Goal: Task Accomplishment & Management: Use online tool/utility

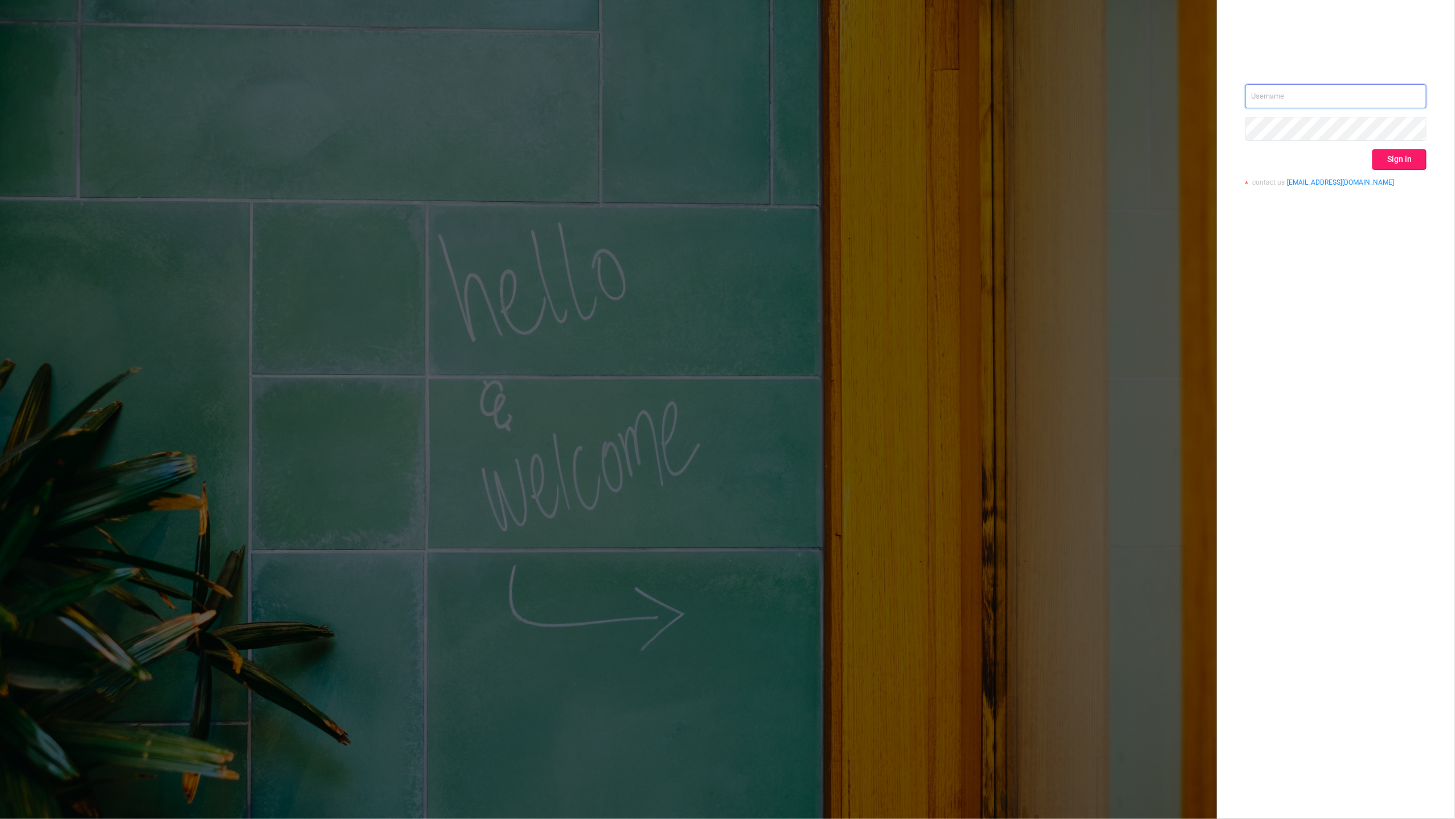
type input "[EMAIL_ADDRESS][DOMAIN_NAME]"
click at [1403, 159] on button "Sign in" at bounding box center [1400, 159] width 54 height 21
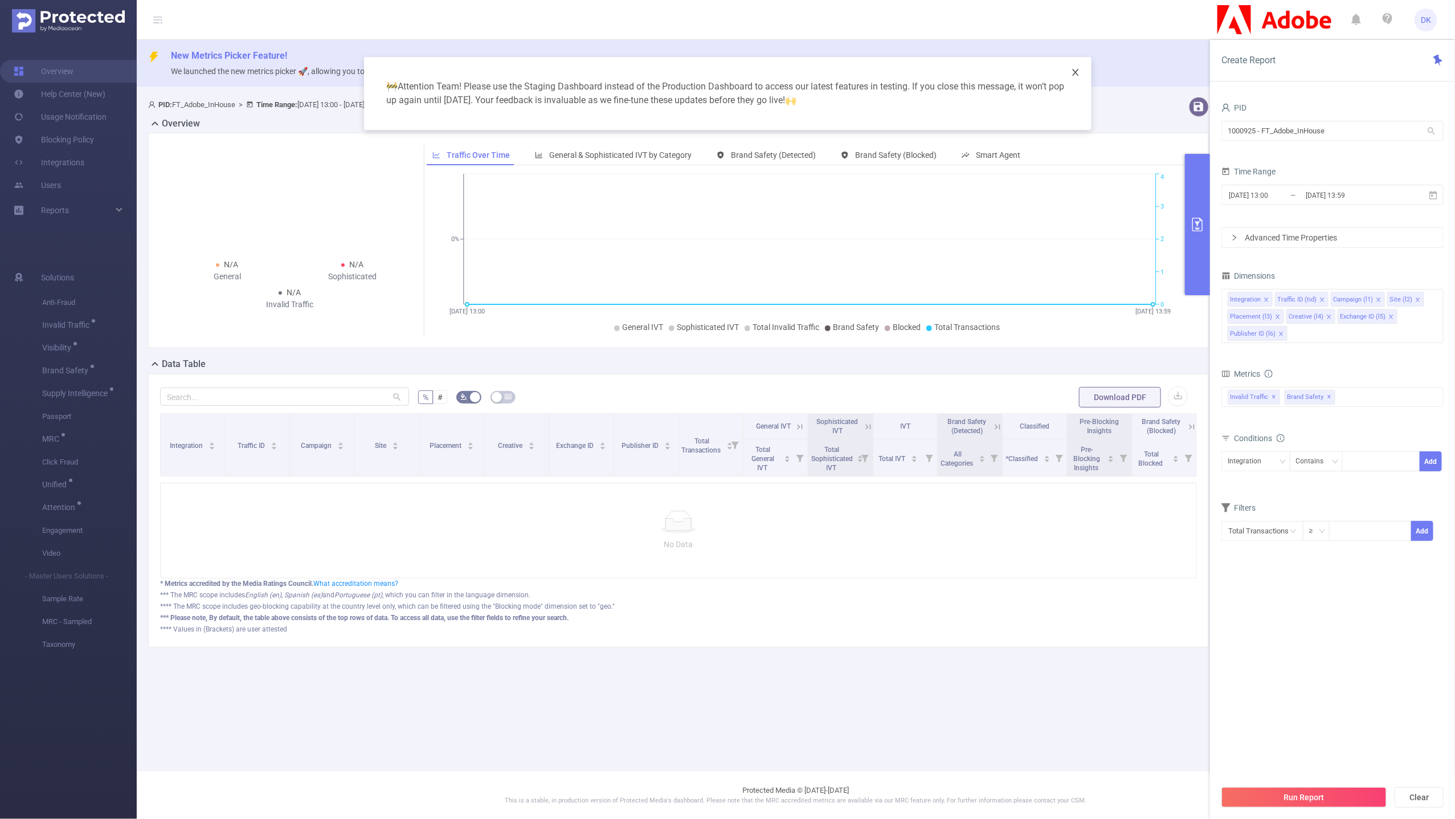
click at [1079, 74] on icon "icon: close" at bounding box center [1075, 72] width 9 height 9
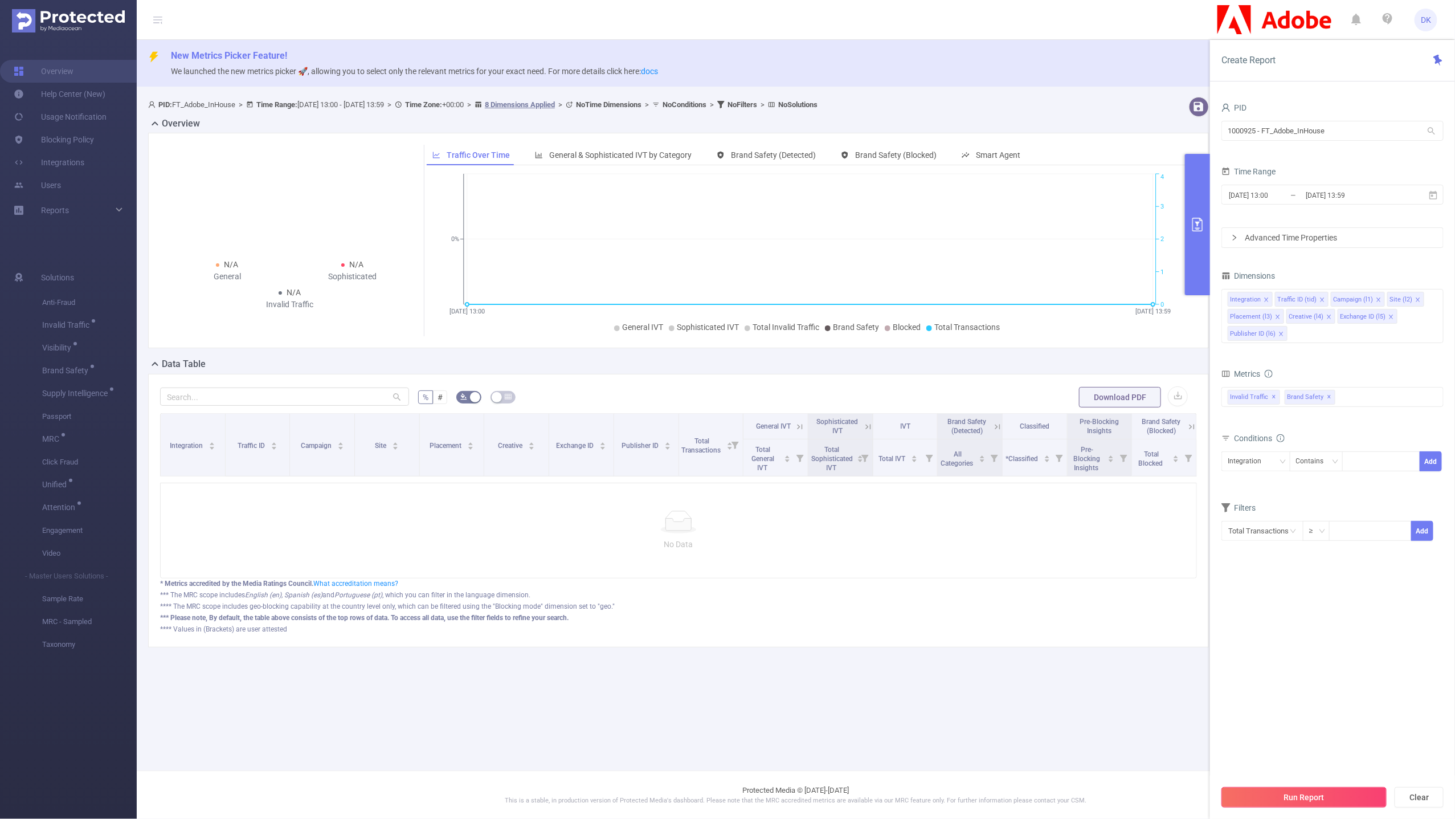
click at [1252, 791] on button "Run Report" at bounding box center [1304, 797] width 165 height 21
click at [1276, 198] on input "[DATE] 13:00" at bounding box center [1274, 194] width 92 height 15
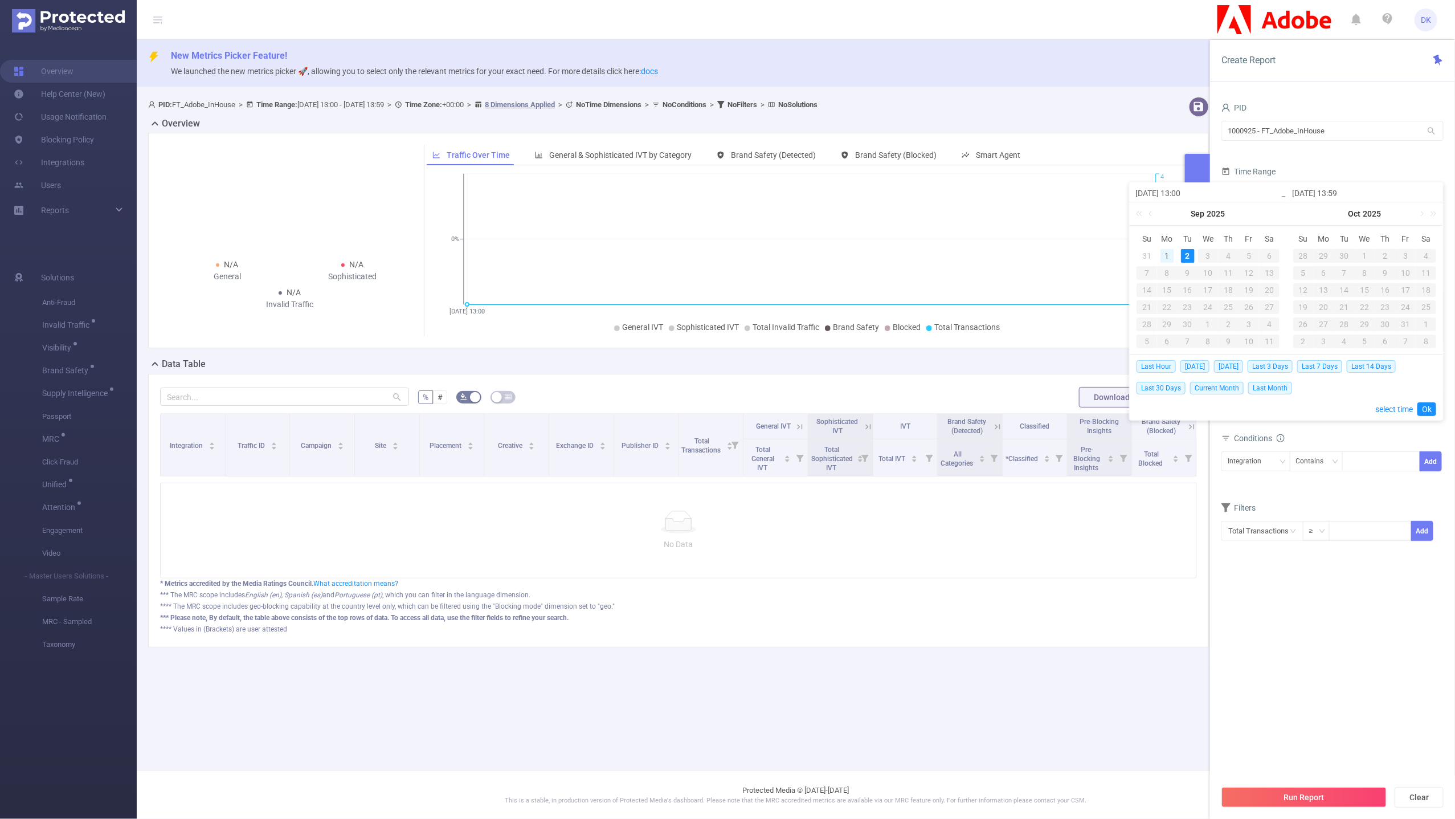
click at [1165, 251] on div "1" at bounding box center [1168, 256] width 14 height 14
click at [1185, 193] on input "[DATE] 13:00" at bounding box center [1208, 193] width 145 height 14
type input "[DATE] 1:00"
type input "[DATE] 10:00"
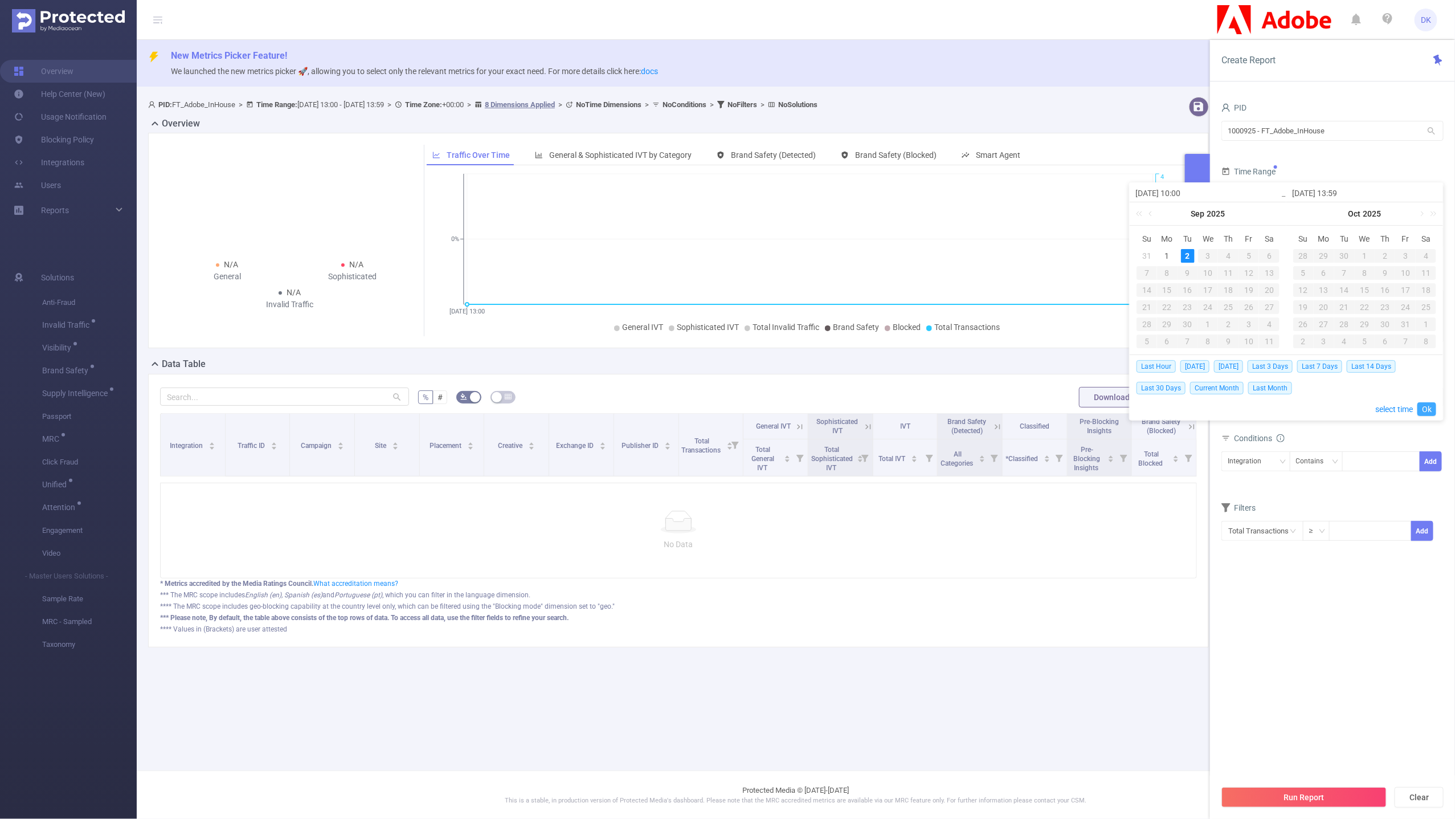
click at [1433, 411] on link "Ok" at bounding box center [1427, 409] width 19 height 14
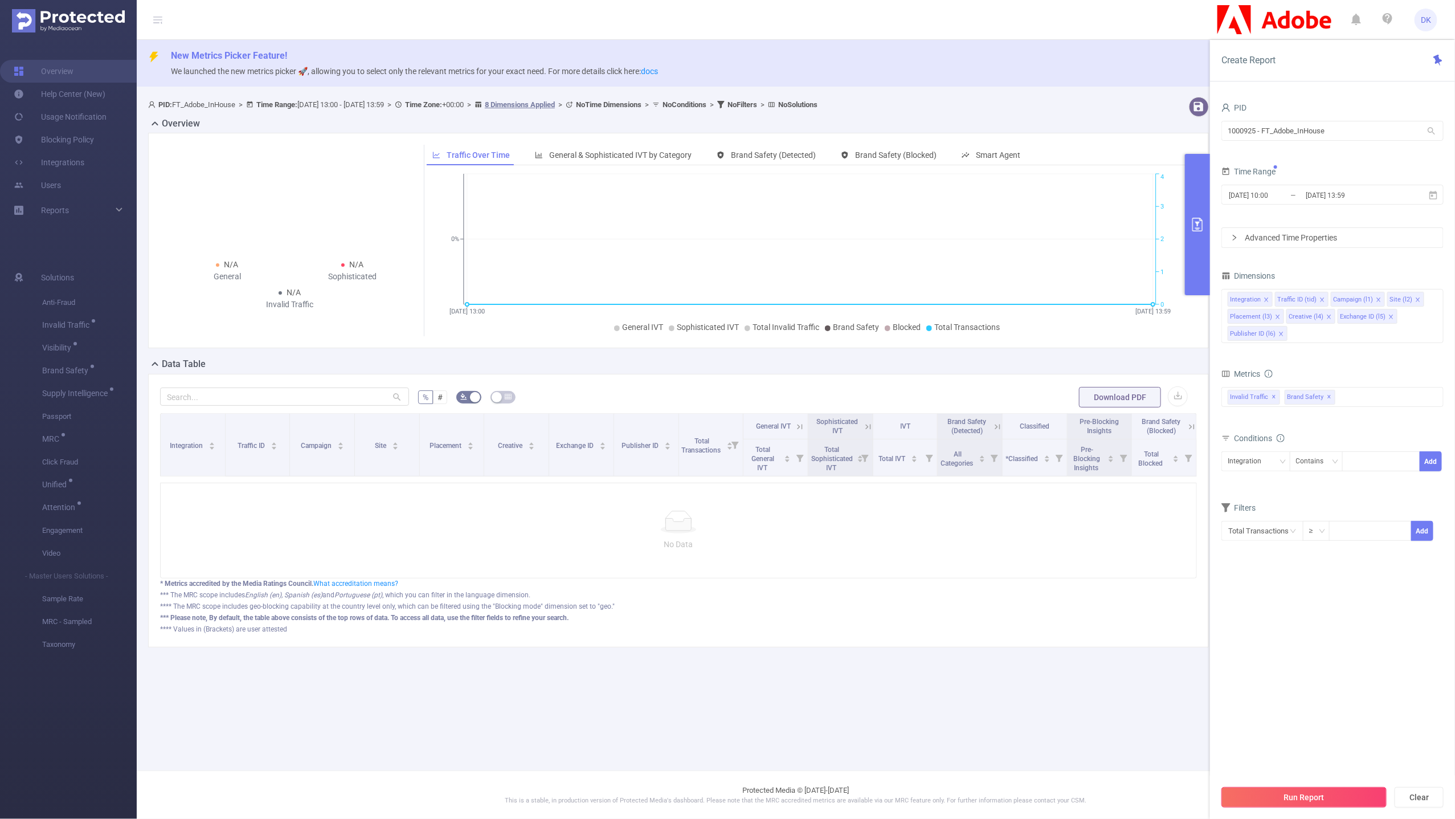
click at [1243, 799] on button "Run Report" at bounding box center [1304, 797] width 165 height 21
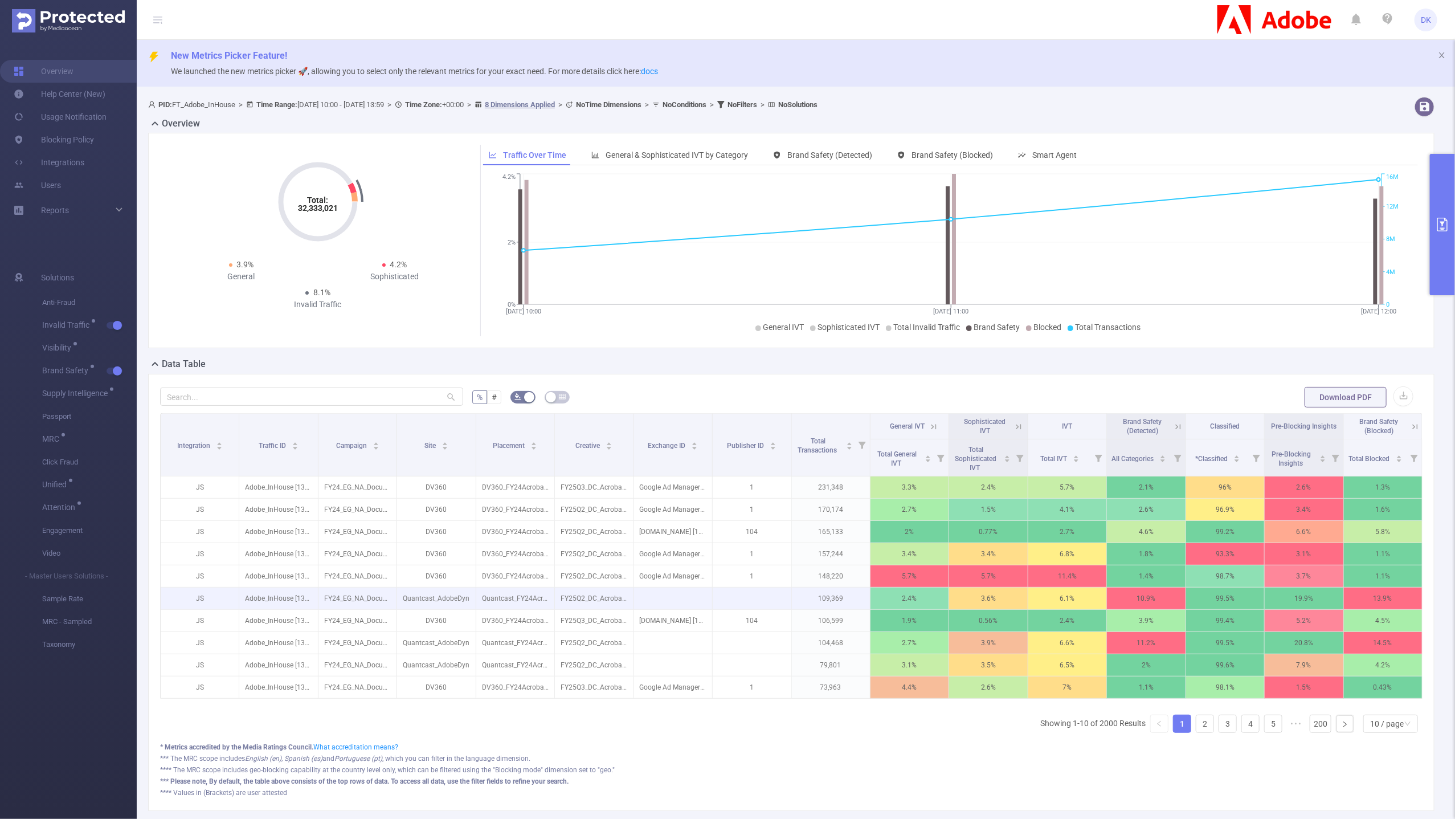
scroll to position [0, 2]
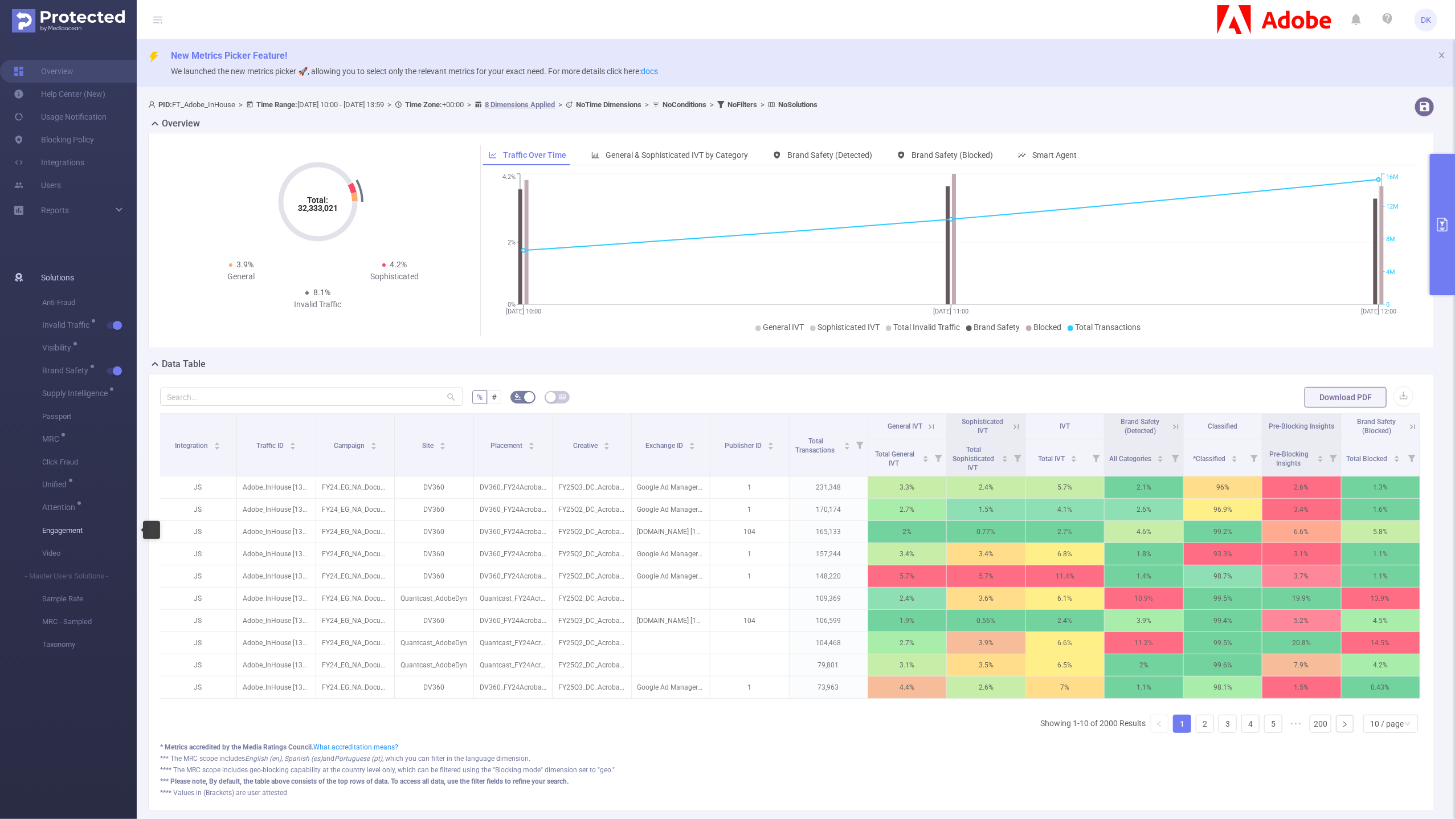
click at [82, 530] on span "Engagement" at bounding box center [89, 530] width 95 height 23
click at [1444, 260] on button "primary" at bounding box center [1442, 224] width 25 height 141
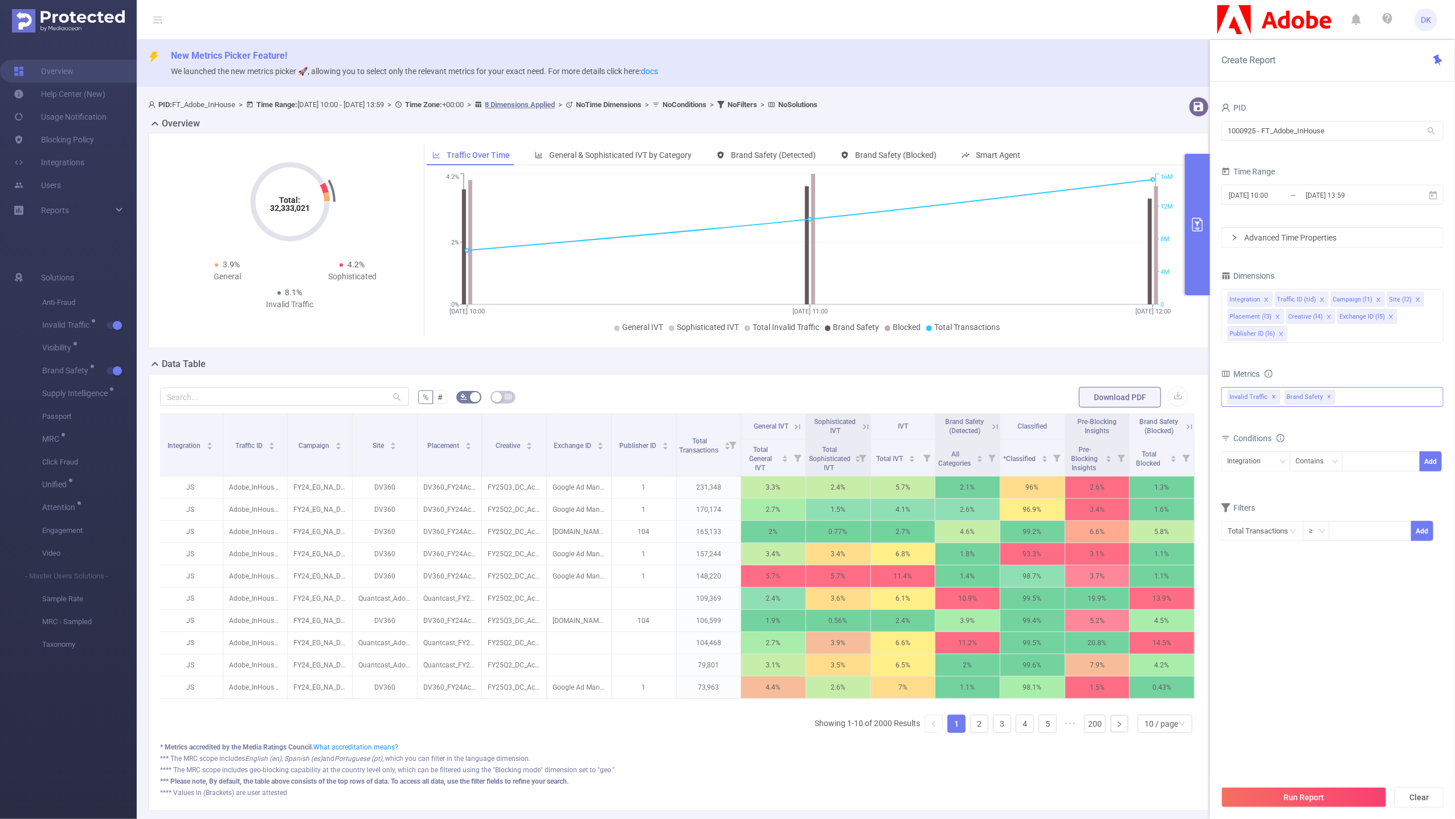
click at [1348, 391] on div "Invalid Traffic ✕ Brand Safety ✕" at bounding box center [1333, 397] width 222 height 20
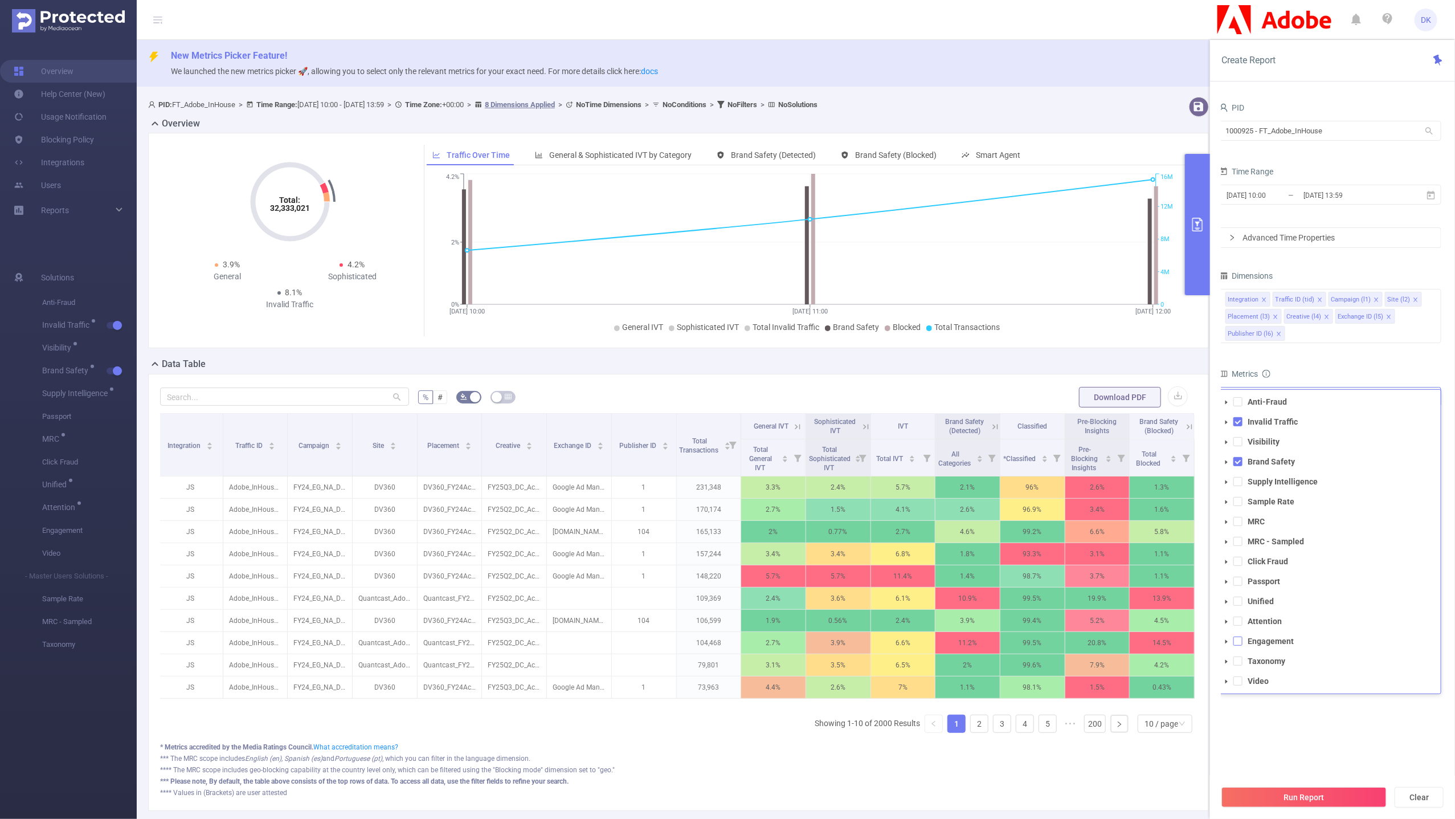
click at [1240, 643] on span at bounding box center [1238, 640] width 9 height 9
click at [1223, 644] on span at bounding box center [1227, 642] width 14 height 14
click at [1236, 659] on icon "icon: caret-down" at bounding box center [1237, 661] width 2 height 4
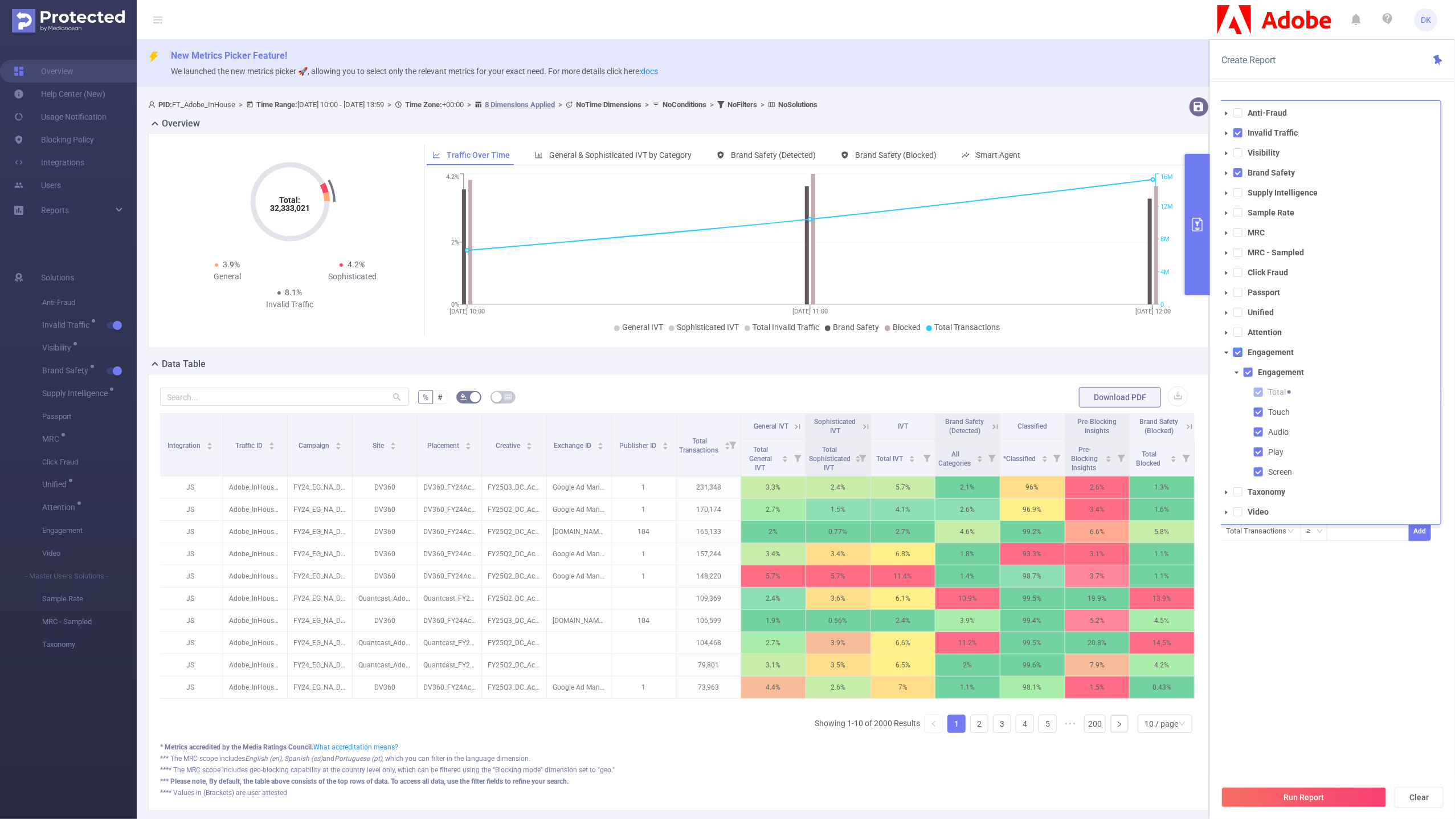
click at [1235, 351] on span at bounding box center [1238, 352] width 9 height 9
click at [1240, 332] on span at bounding box center [1238, 332] width 9 height 9
click at [1226, 346] on span at bounding box center [1227, 353] width 14 height 14
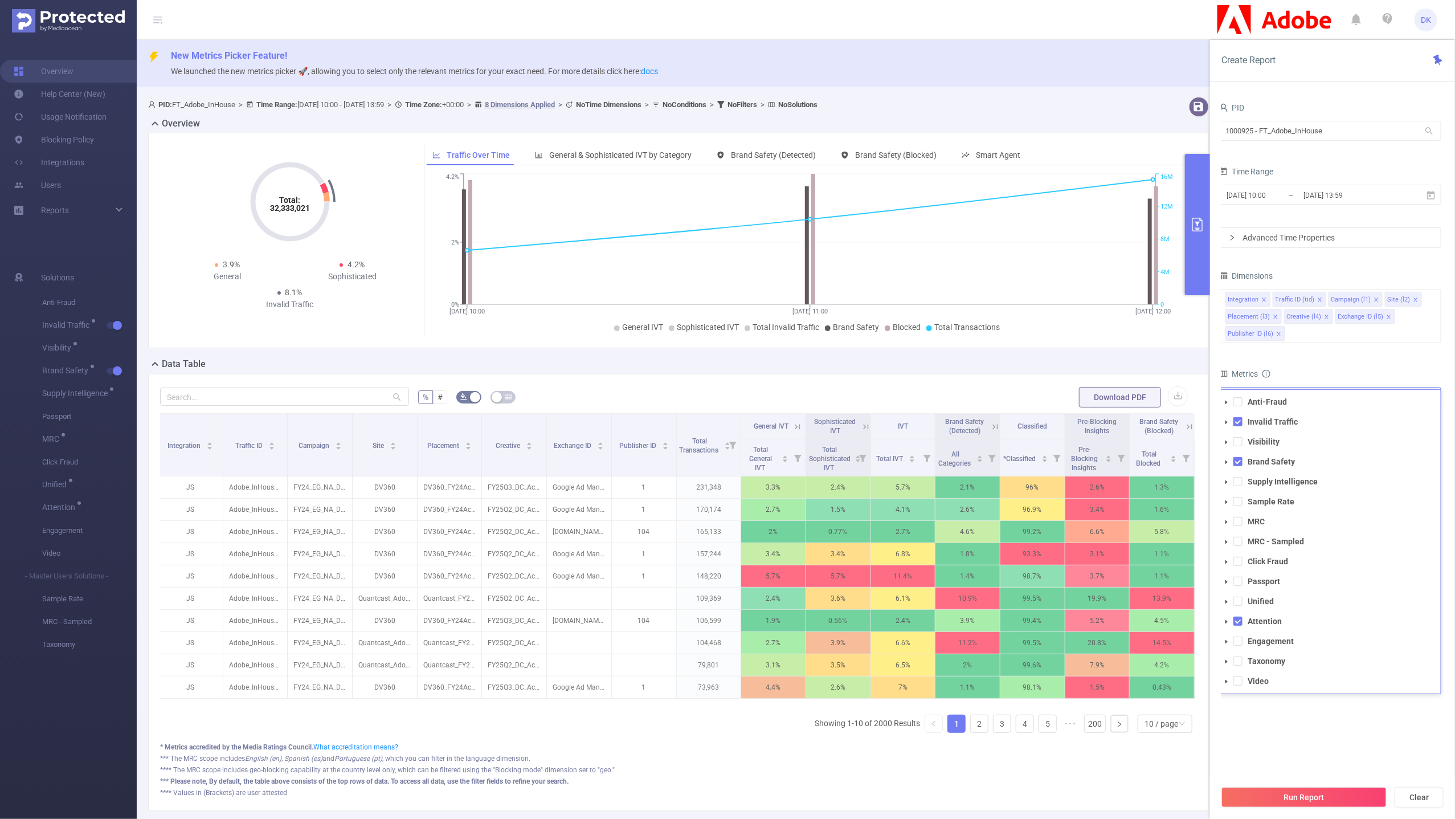
click at [1223, 619] on span at bounding box center [1227, 622] width 14 height 14
click at [1288, 803] on button "Run Report" at bounding box center [1304, 797] width 165 height 21
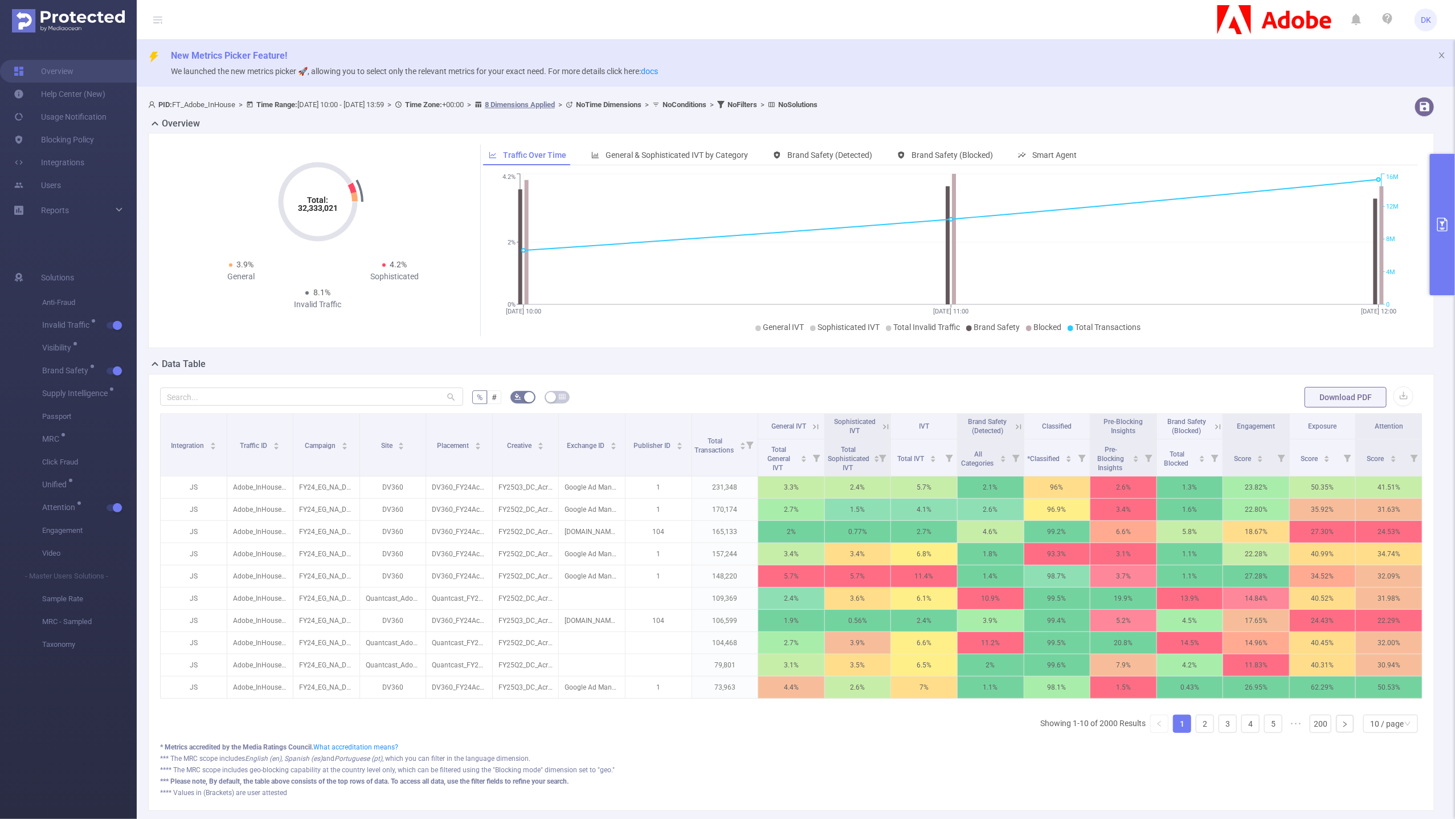
scroll to position [0, 2]
click at [1435, 238] on button "primary" at bounding box center [1442, 224] width 25 height 141
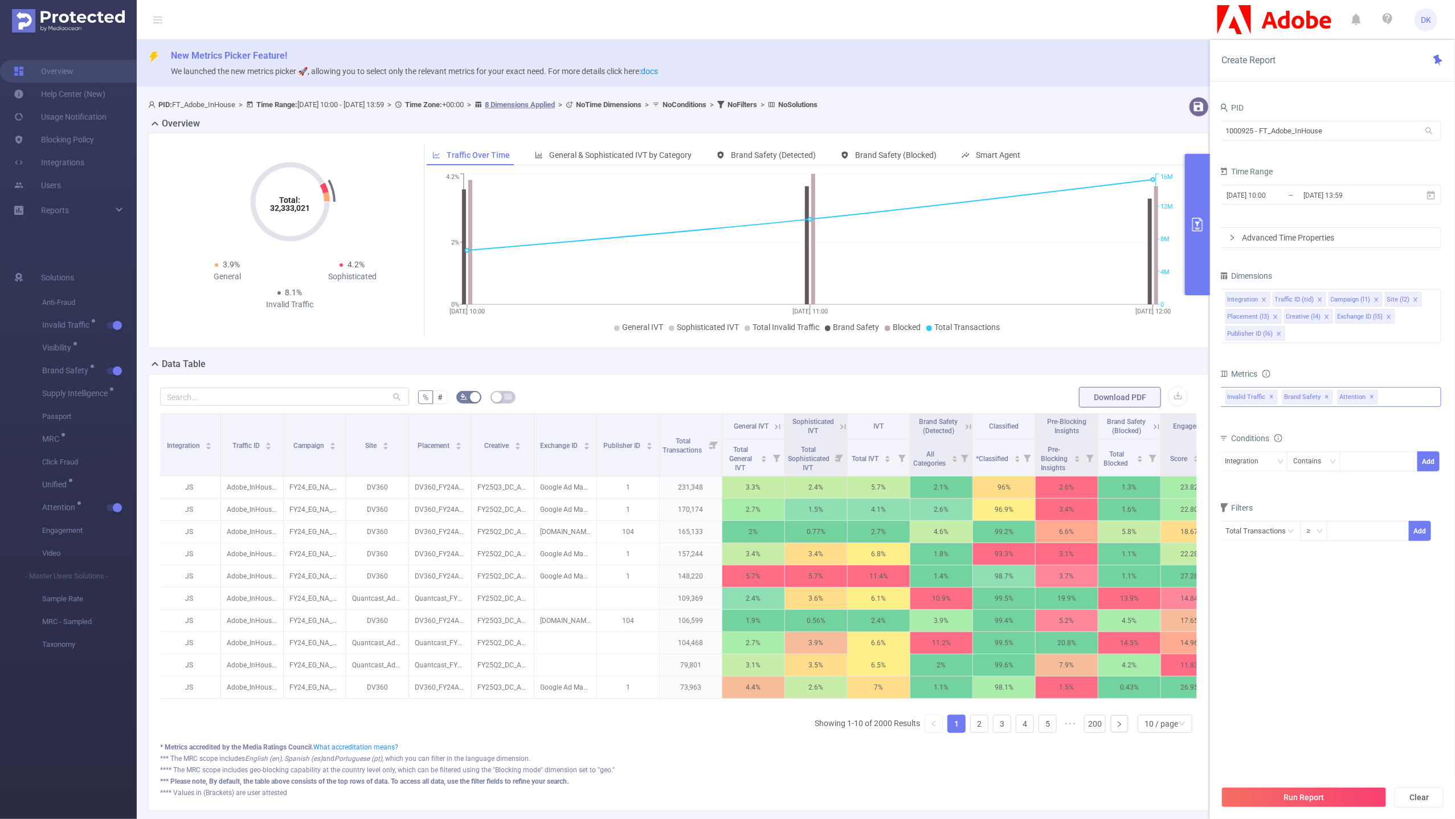
click at [1401, 399] on div "Invalid Traffic ✕ Brand Safety ✕ Anti-Fraud Invalid Traffic Visibility Brand Sa…" at bounding box center [1330, 397] width 222 height 20
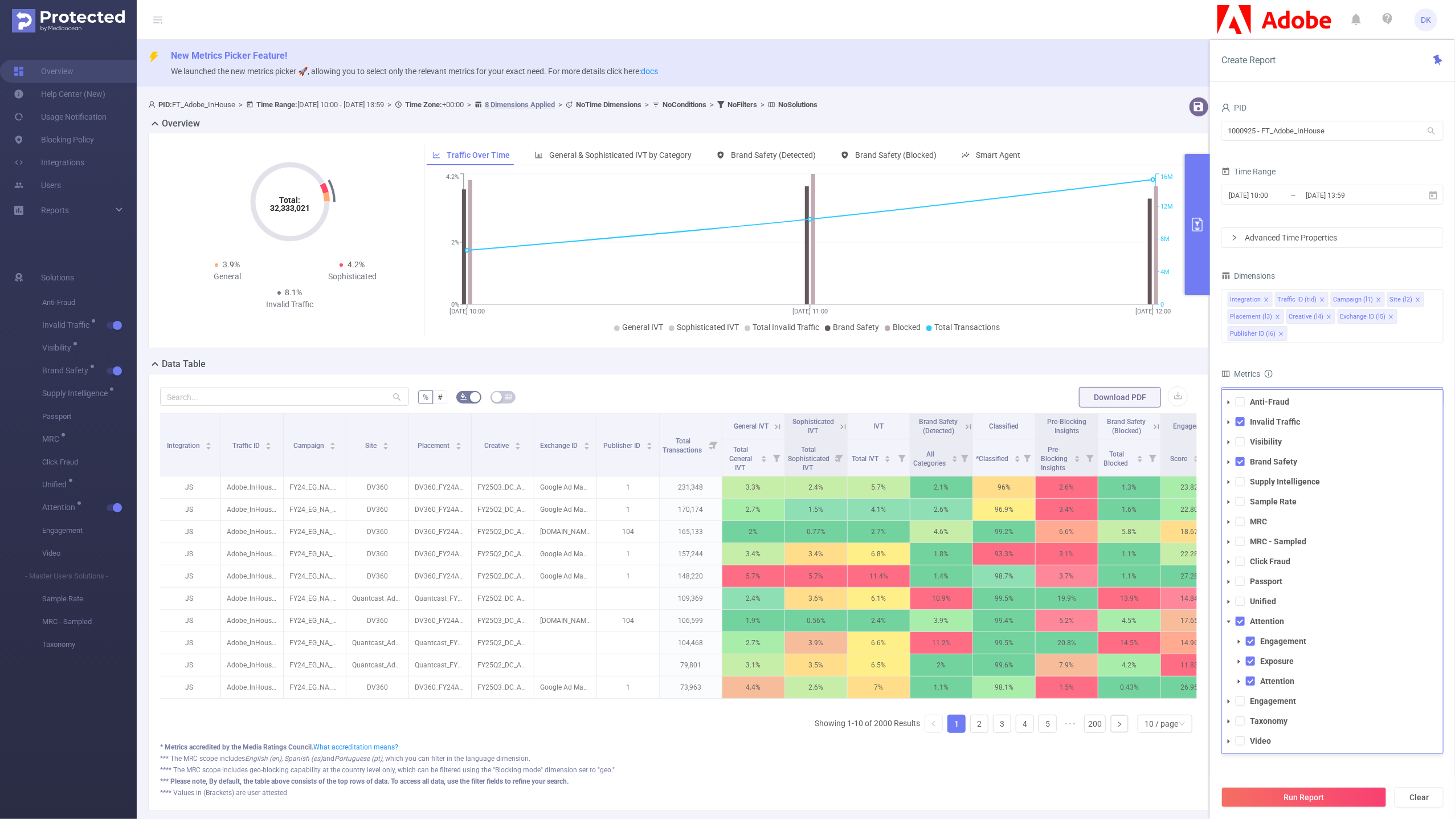
click at [1228, 480] on icon "icon: caret-down" at bounding box center [1229, 482] width 2 height 4
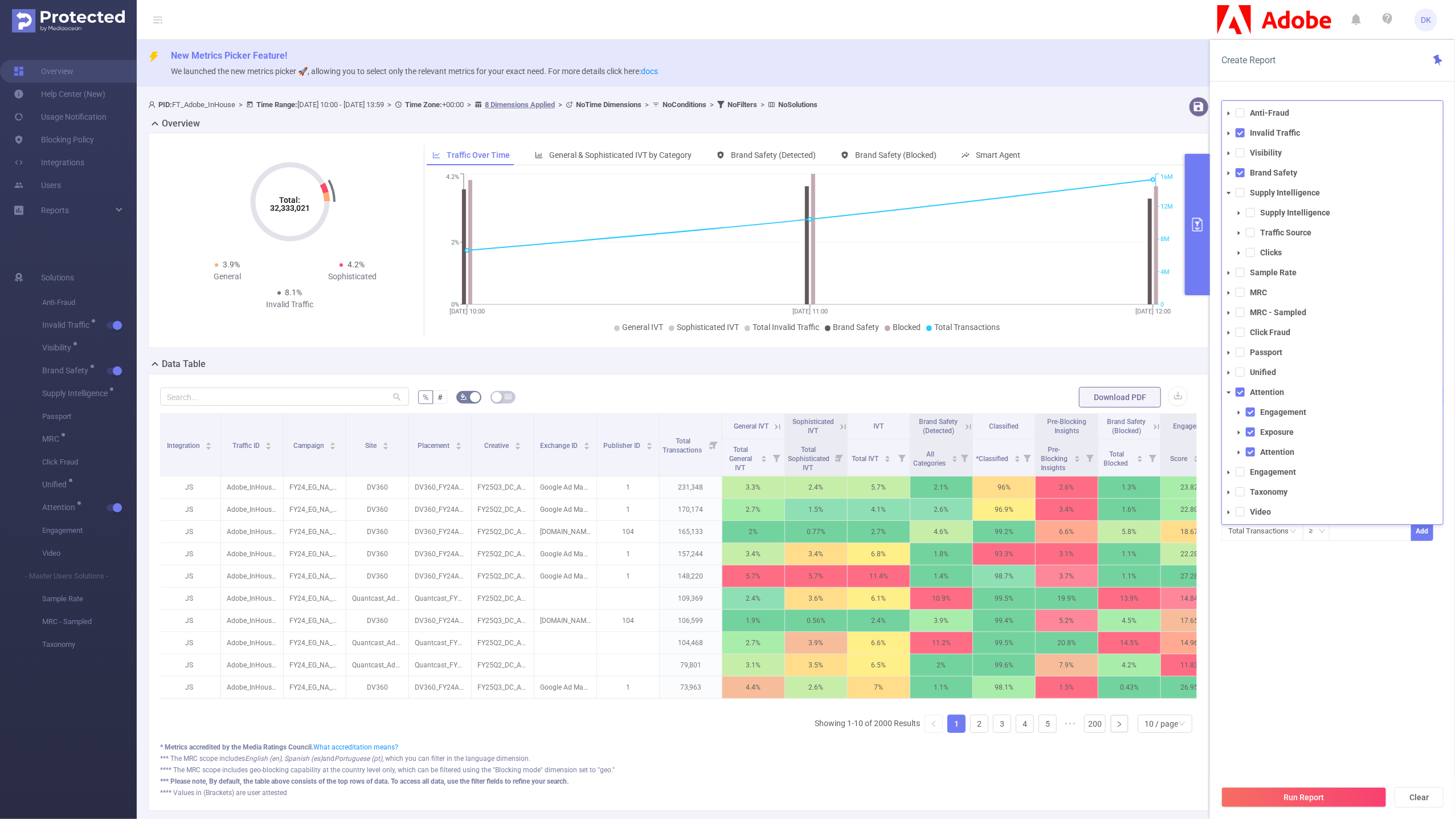
click at [1242, 229] on span at bounding box center [1239, 233] width 14 height 14
click at [1242, 212] on icon "icon: caret-down" at bounding box center [1239, 213] width 6 height 6
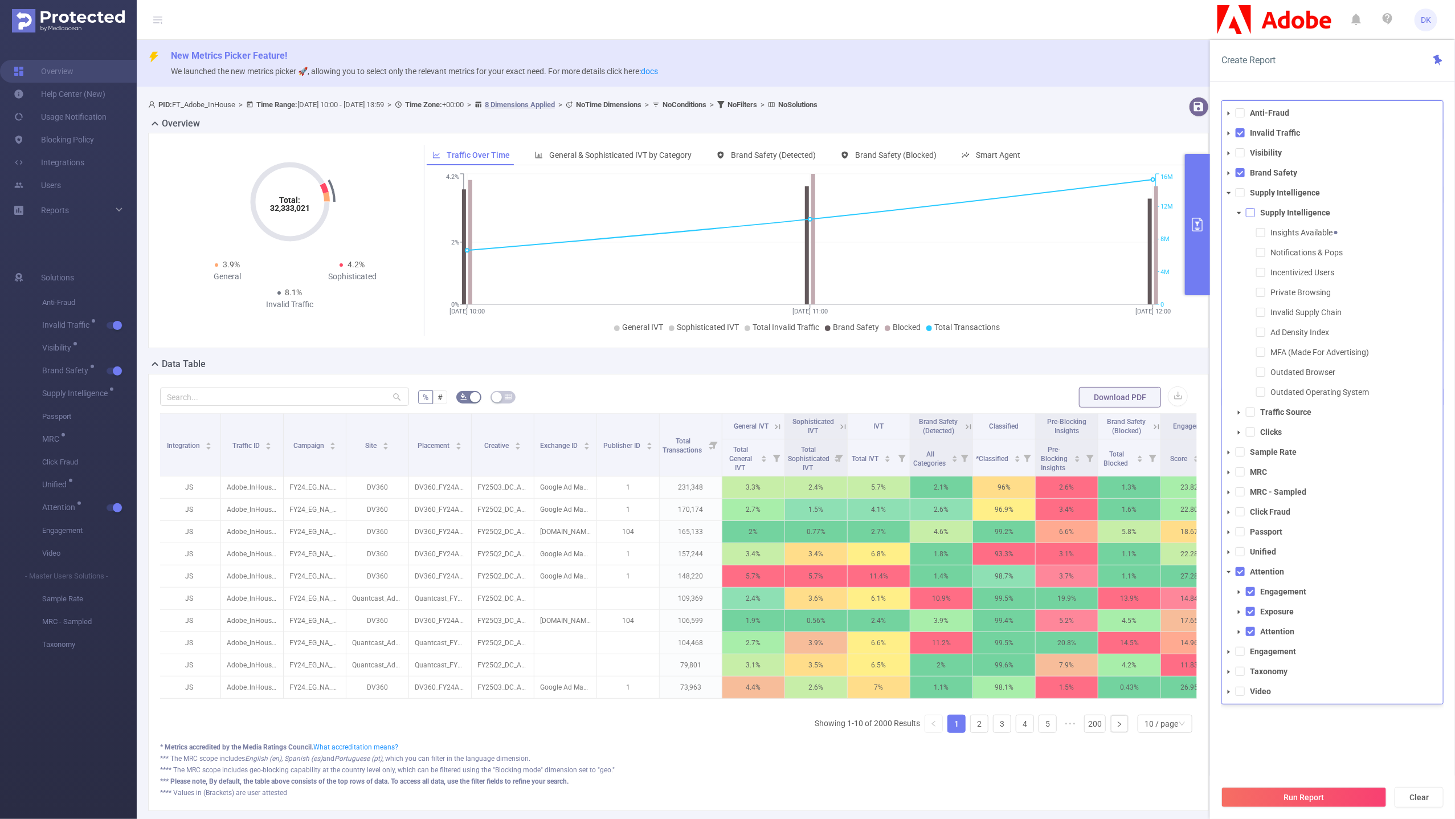
click at [1251, 212] on span at bounding box center [1250, 212] width 9 height 9
click at [1301, 792] on button "Run Report" at bounding box center [1304, 797] width 165 height 21
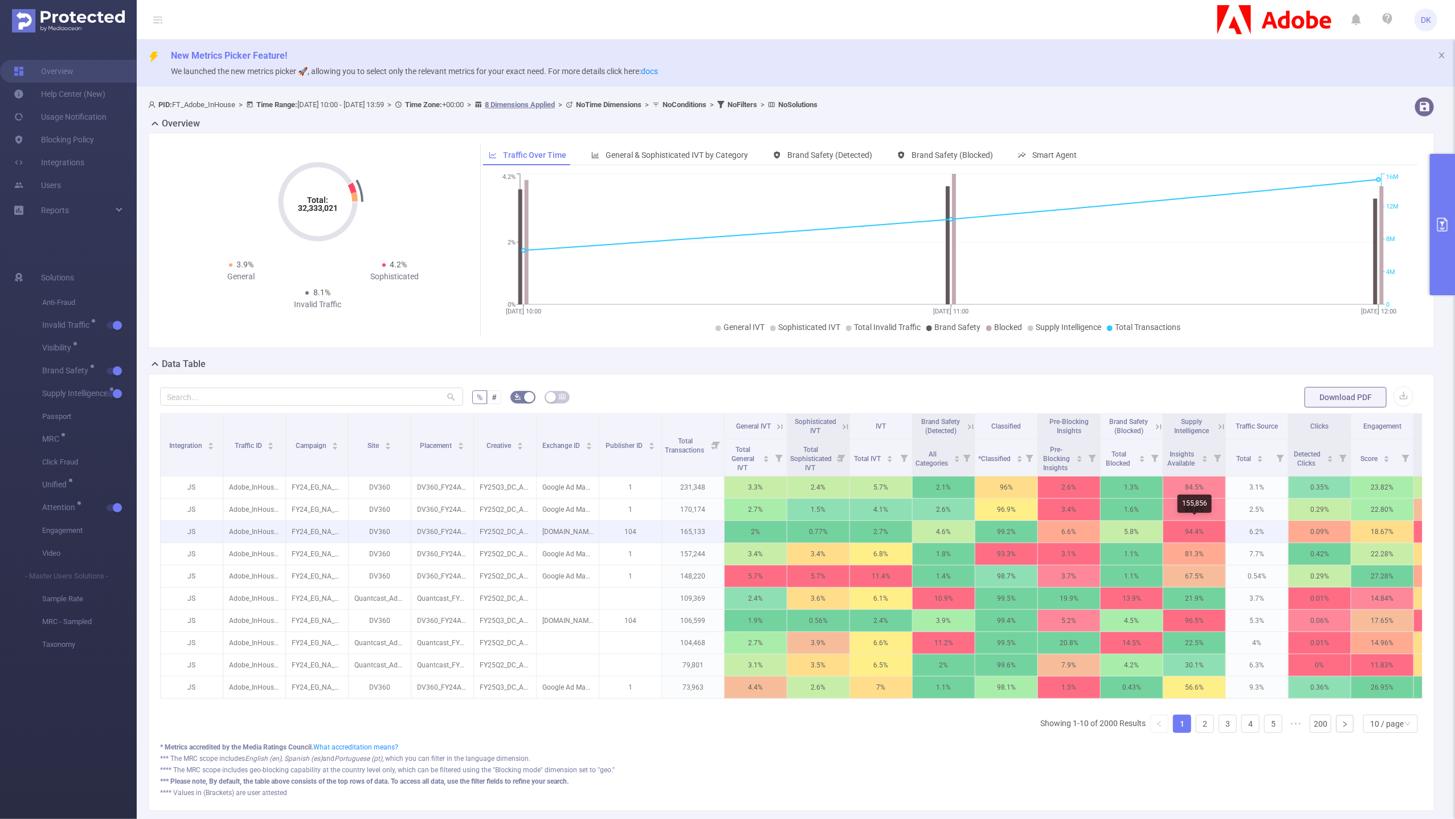
scroll to position [0, 118]
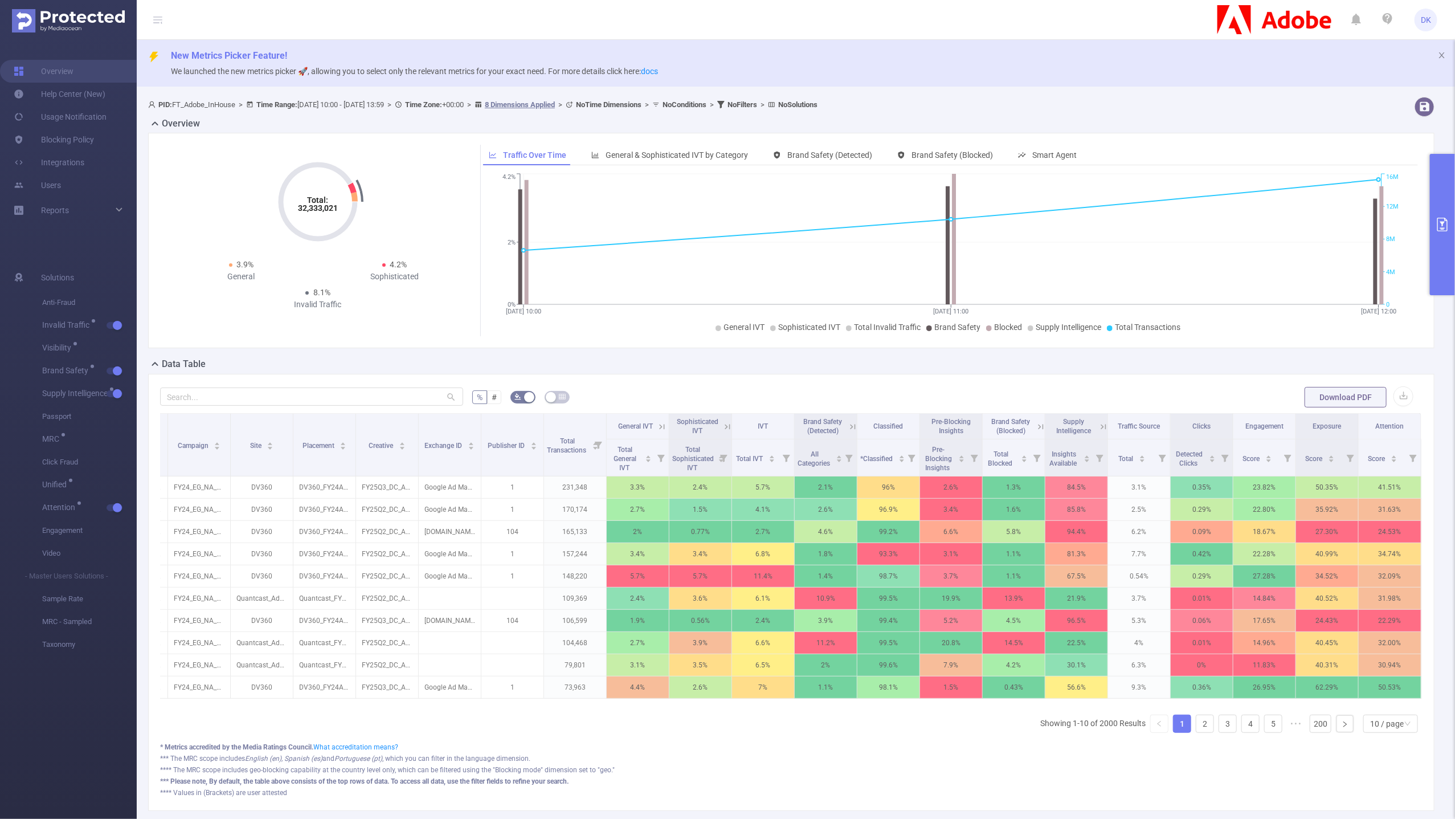
click at [1104, 425] on icon at bounding box center [1104, 427] width 10 height 10
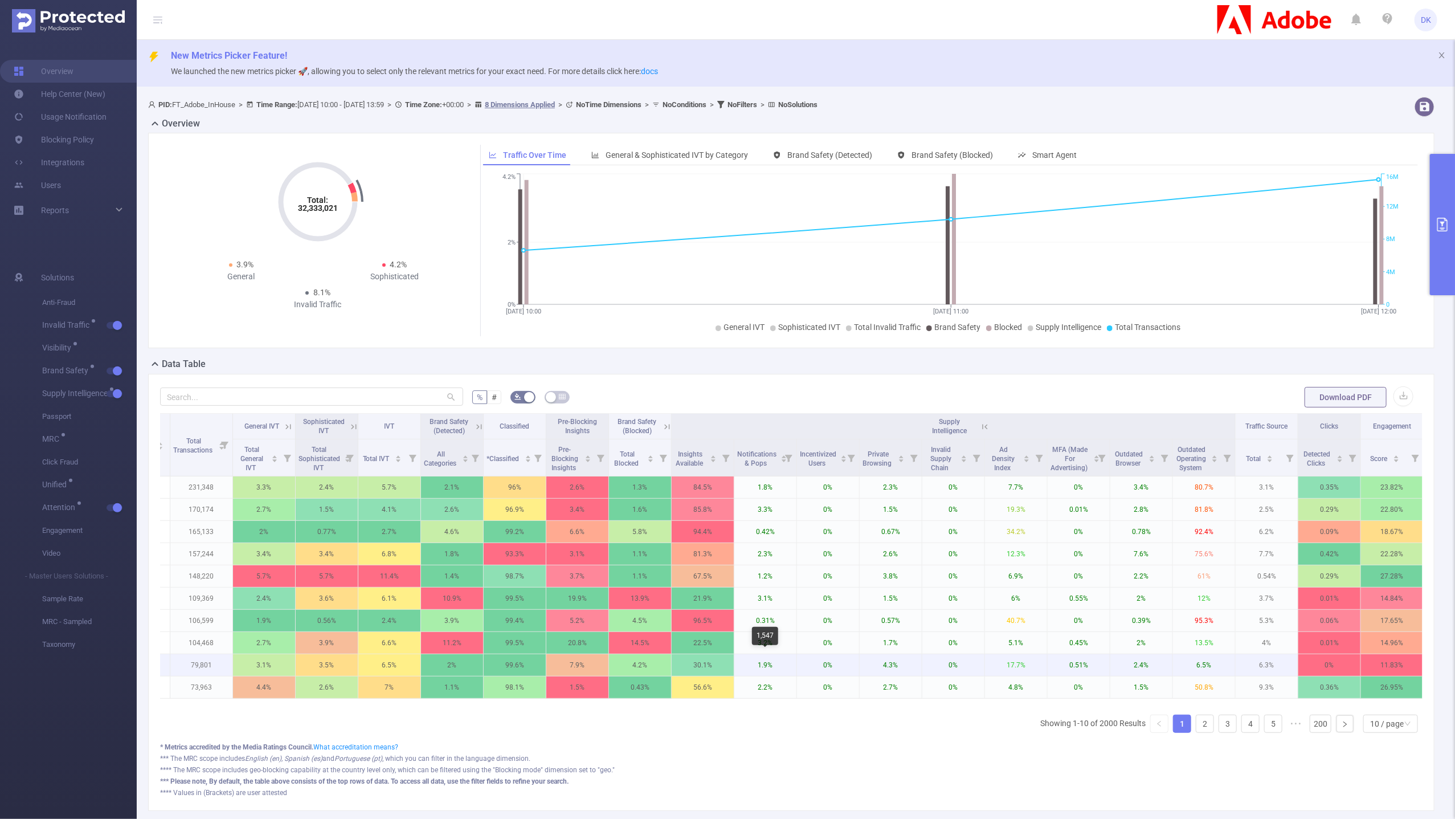
scroll to position [0, 619]
